Goal: Task Accomplishment & Management: Use online tool/utility

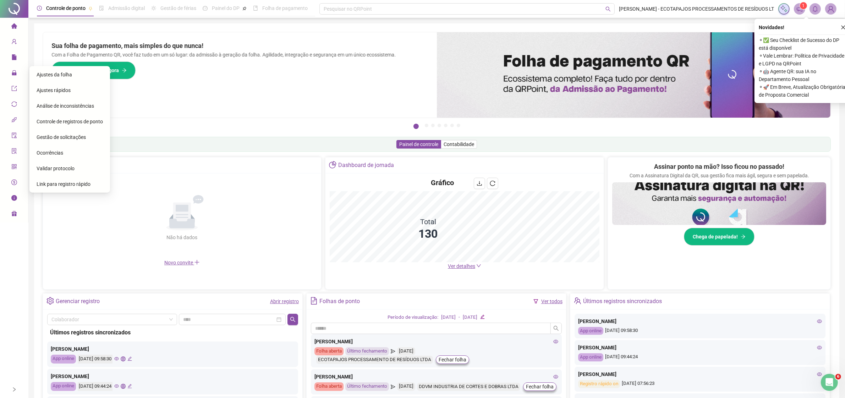
click at [52, 75] on span "Ajustes da folha" at bounding box center [54, 75] width 35 height 6
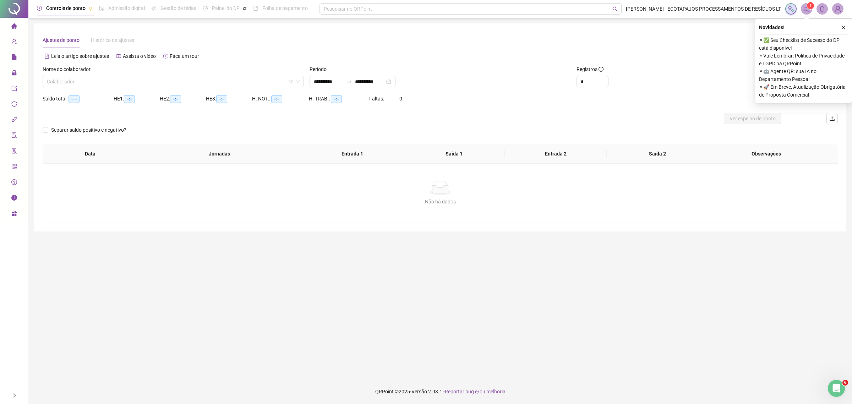
type input "**********"
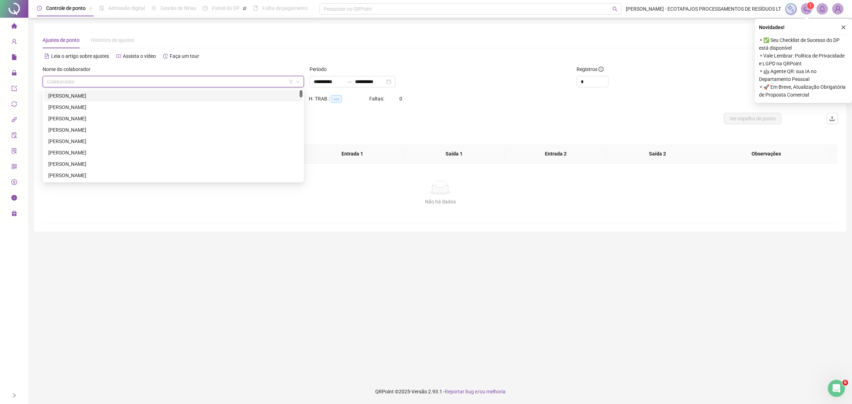
click at [277, 82] on input "search" at bounding box center [170, 81] width 246 height 11
drag, startPoint x: 299, startPoint y: 96, endPoint x: 296, endPoint y: 112, distance: 16.2
click at [296, 112] on div "[PERSON_NAME] [PERSON_NAME] APARECIDA DE [PERSON_NAME] [PERSON_NAME]" at bounding box center [173, 147] width 258 height 114
drag, startPoint x: 301, startPoint y: 96, endPoint x: 288, endPoint y: 146, distance: 51.7
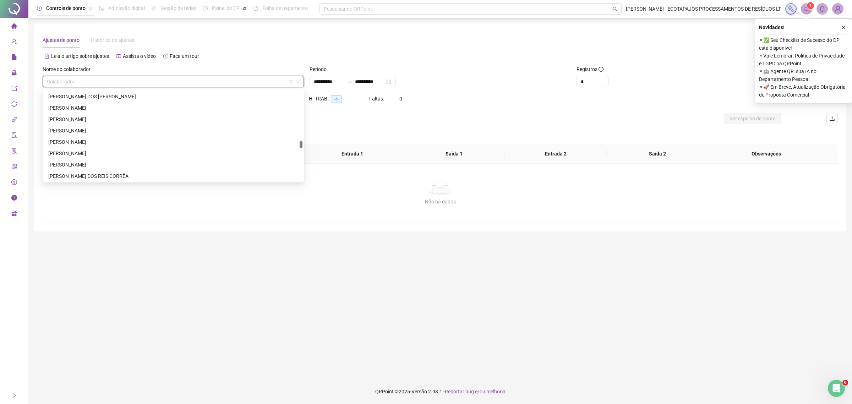
click at [288, 146] on div "[PERSON_NAME] DOS REIS DA [PERSON_NAME] MARCELO DOS REIS CORRÊA [PERSON_NAME]" at bounding box center [173, 135] width 258 height 91
click at [132, 157] on div "[PERSON_NAME]" at bounding box center [173, 153] width 250 height 8
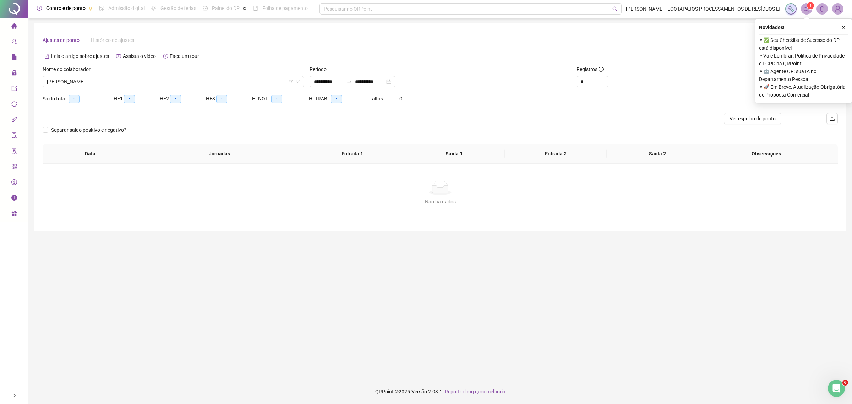
click at [841, 21] on div "Novidades ! ⚬ ✅ Seu Checklist de Sucesso do DP está disponível ⚬ Vale Lembrar: …" at bounding box center [803, 61] width 97 height 84
click at [838, 31] on div "Novidades !" at bounding box center [803, 27] width 89 height 9
click at [842, 26] on icon "close" at bounding box center [843, 27] width 5 height 5
click at [779, 84] on span "Buscar registros" at bounding box center [796, 82] width 36 height 8
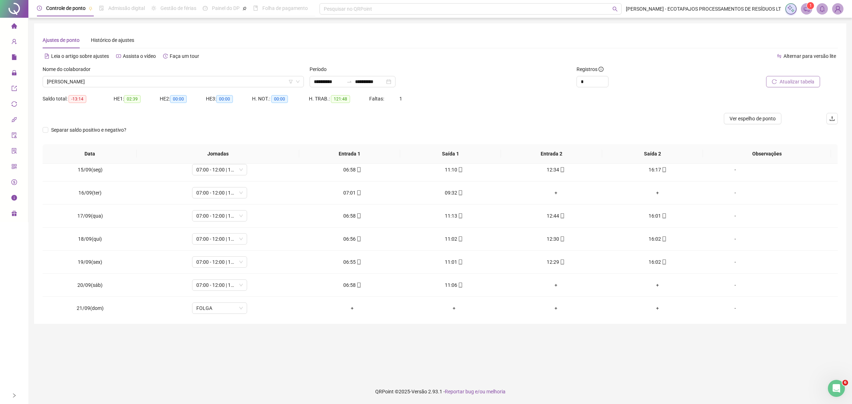
scroll to position [334, 0]
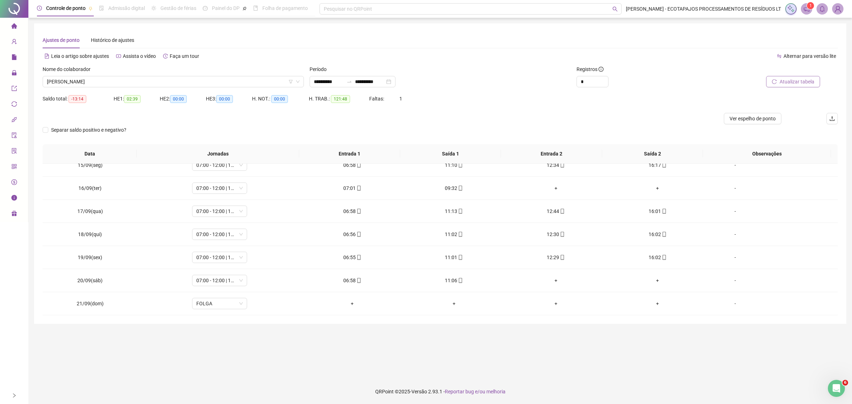
click at [802, 80] on span "Atualizar tabela" at bounding box center [797, 82] width 35 height 8
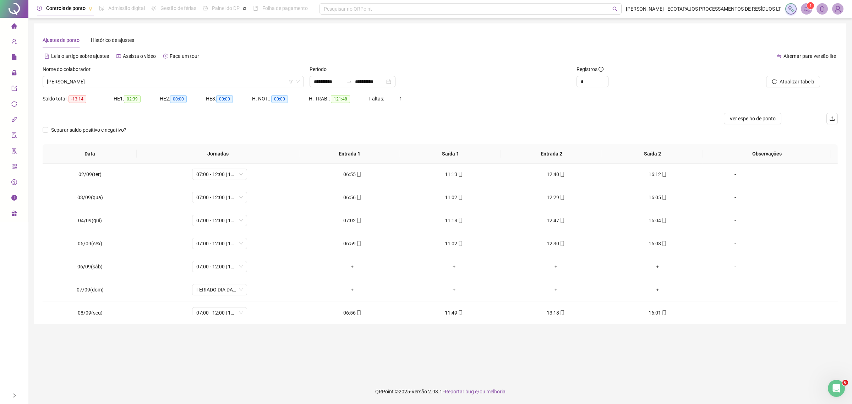
scroll to position [28, 0]
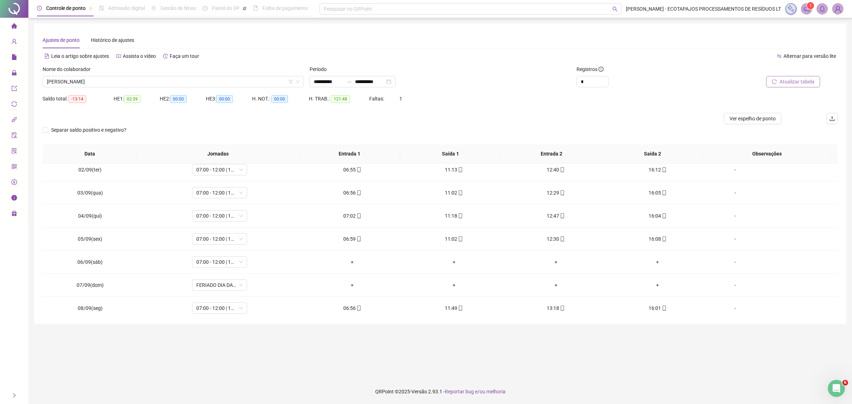
click at [810, 80] on span "Atualizar tabela" at bounding box center [797, 82] width 35 height 8
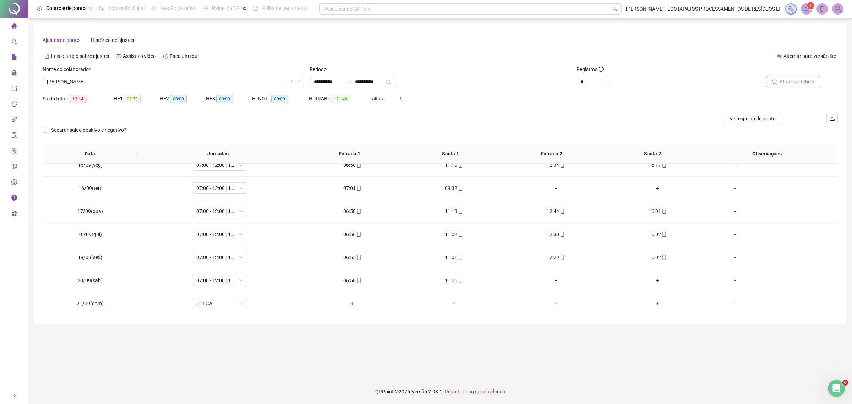
click at [775, 82] on icon "reload" at bounding box center [774, 81] width 5 height 5
